Goal: Task Accomplishment & Management: Use online tool/utility

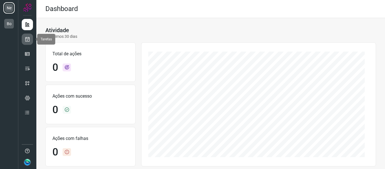
click at [29, 37] on icon at bounding box center [28, 39] width 6 height 6
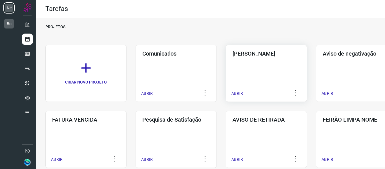
click at [316, 68] on div "Pós Serviço ABRIR" at bounding box center [356, 73] width 81 height 57
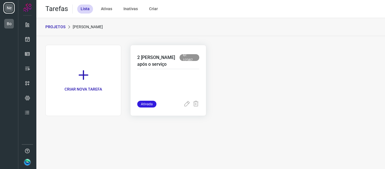
click at [155, 78] on p at bounding box center [168, 87] width 62 height 28
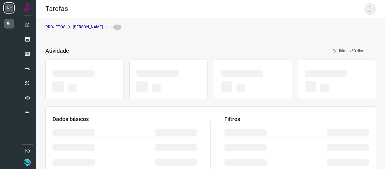
click at [364, 7] on icon at bounding box center [370, 9] width 12 height 12
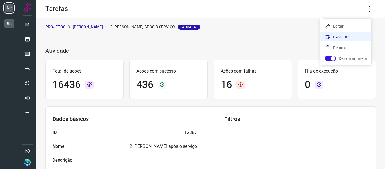
click at [347, 38] on li "Executar" at bounding box center [345, 36] width 51 height 9
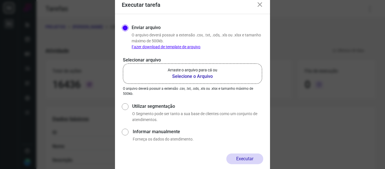
click at [212, 69] on p "Arraste o arquivo para cá ou" at bounding box center [193, 70] width 50 height 6
click at [0, 0] on input "Arraste o arquivo para cá ou Selecione o Arquivo" at bounding box center [0, 0] width 0 height 0
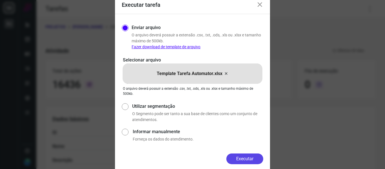
click at [253, 155] on button "Executar" at bounding box center [245, 158] width 37 height 11
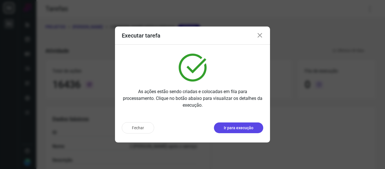
click at [237, 131] on button "Ir para execução" at bounding box center [238, 127] width 49 height 11
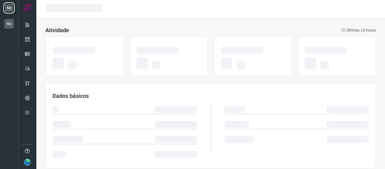
click at [270, 87] on div "Dados básicos" at bounding box center [210, 125] width 331 height 85
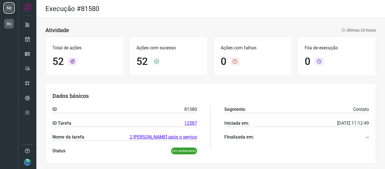
click at [270, 87] on div "Dados básicos ID 81580 ID Tarefa 12387 Nome da tarefa 2 [PERSON_NAME] após o se…" at bounding box center [210, 123] width 331 height 80
